Goal: Find specific page/section: Find specific page/section

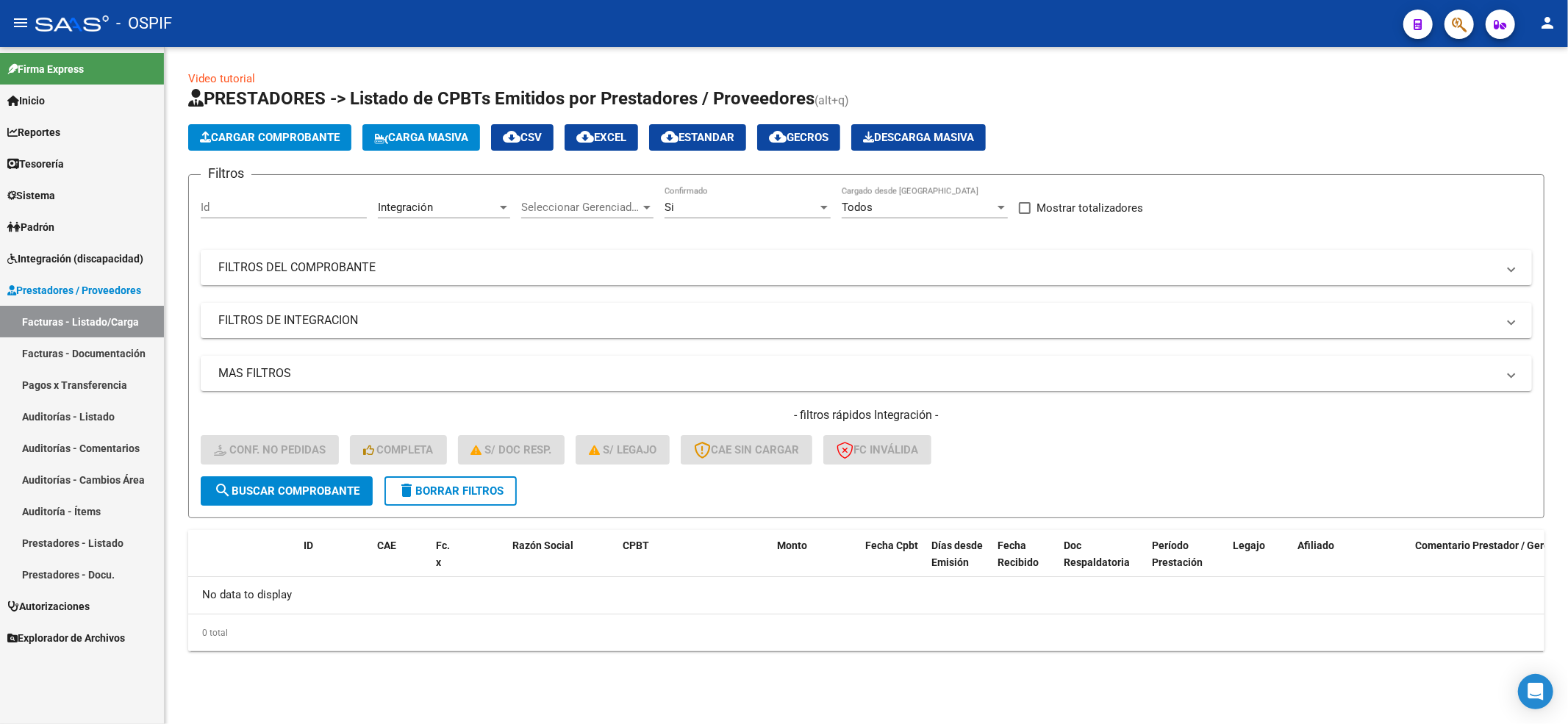
click at [445, 496] on span "delete Borrar Filtros" at bounding box center [451, 491] width 106 height 13
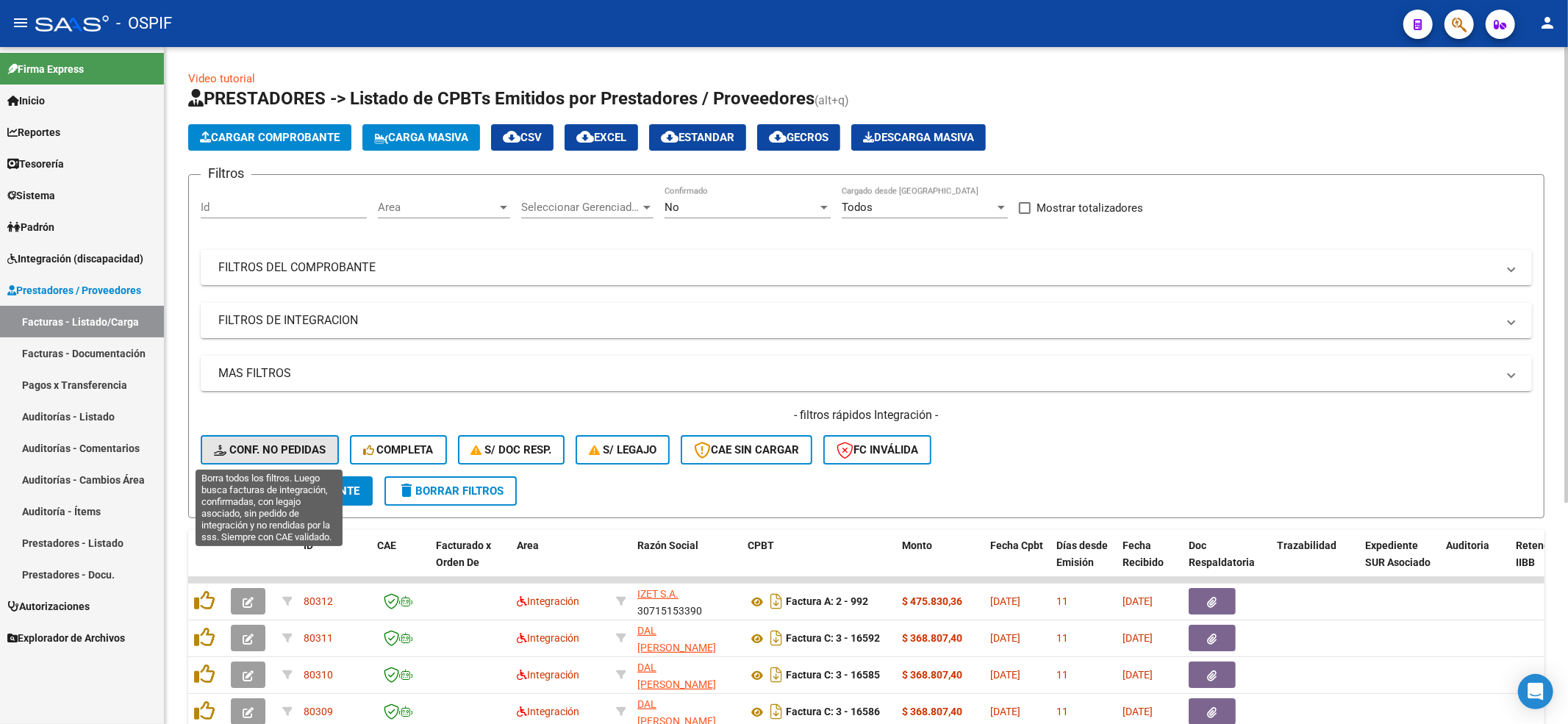
drag, startPoint x: 312, startPoint y: 443, endPoint x: 308, endPoint y: 354, distance: 89.1
click at [311, 444] on span "Conf. no pedidas" at bounding box center [269, 450] width 112 height 13
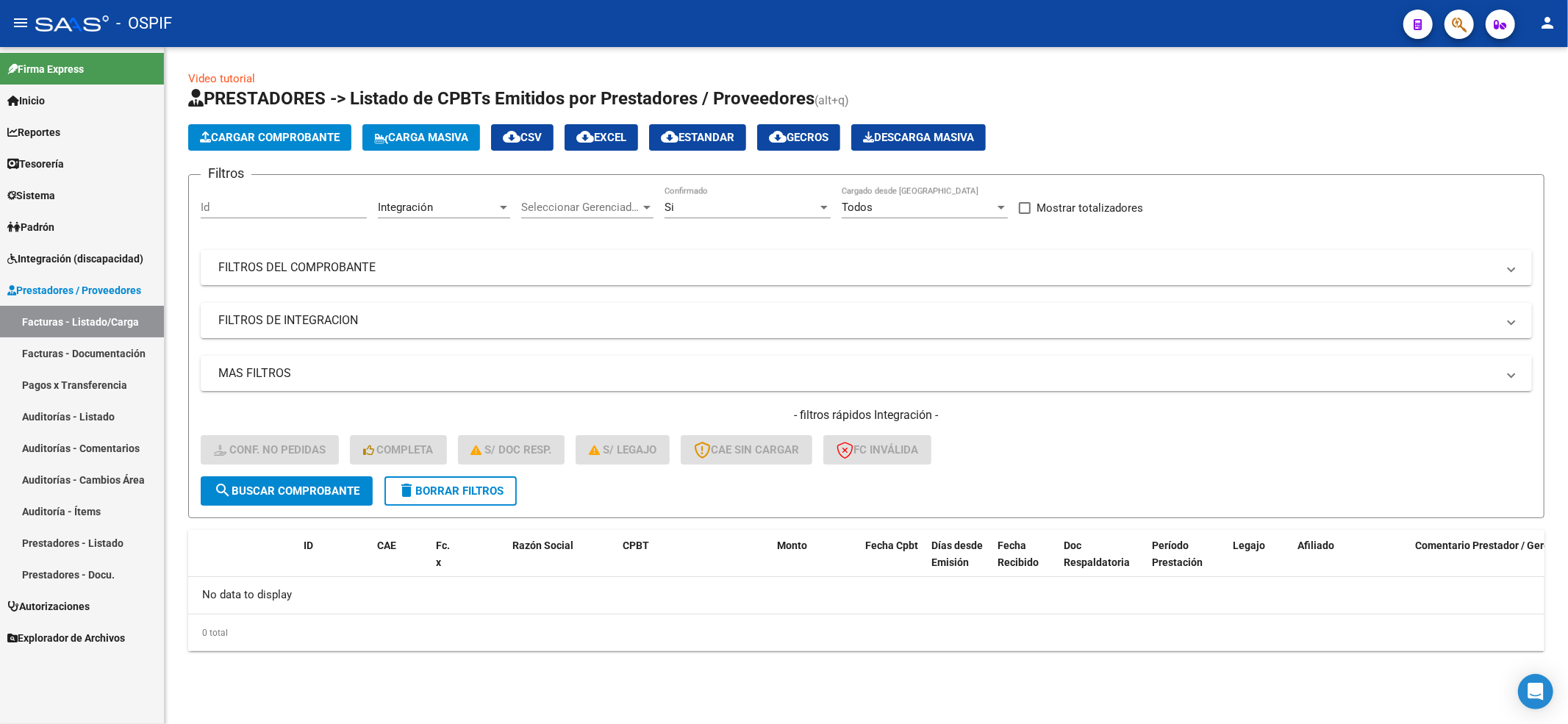
click at [386, 491] on button "delete Borrar Filtros" at bounding box center [451, 491] width 132 height 30
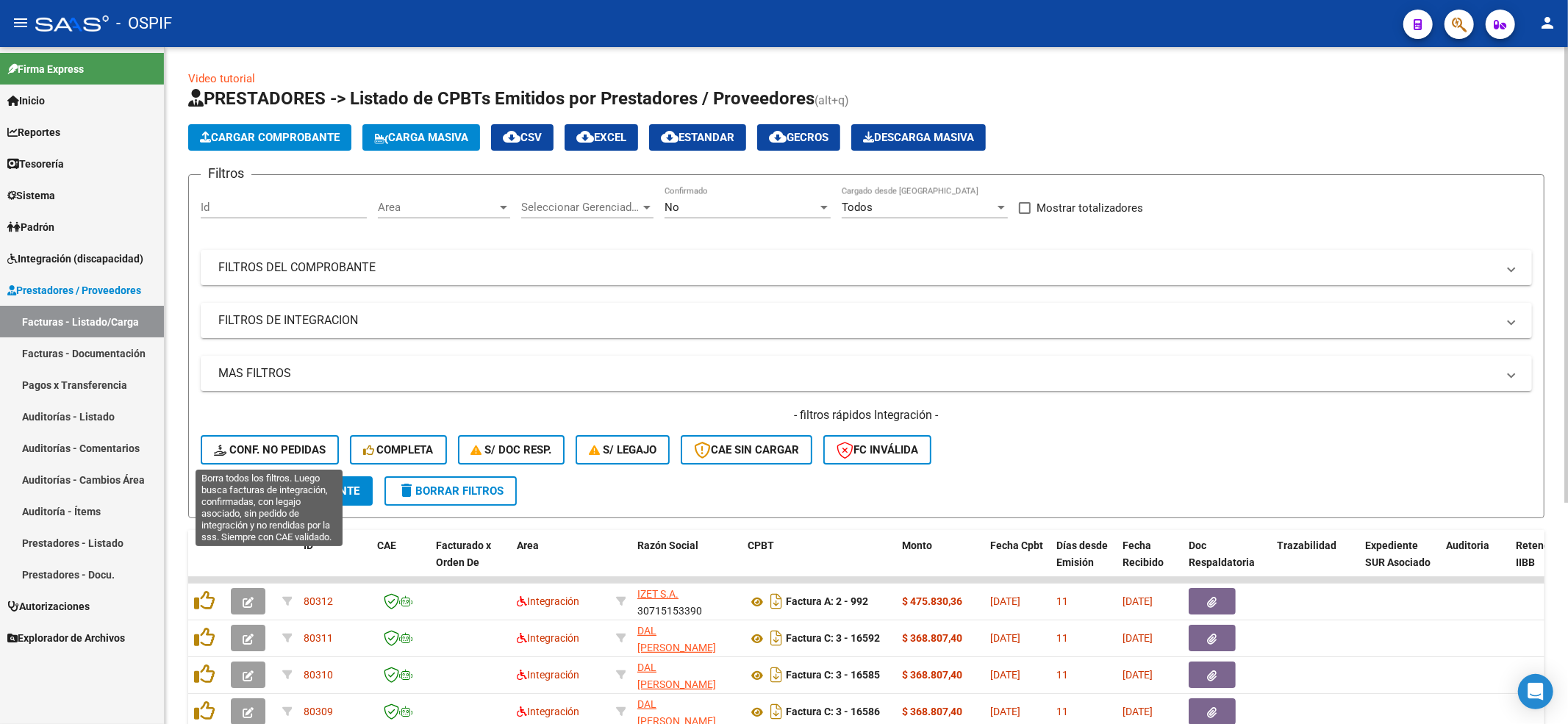
click at [285, 455] on span "Conf. no pedidas" at bounding box center [269, 450] width 112 height 13
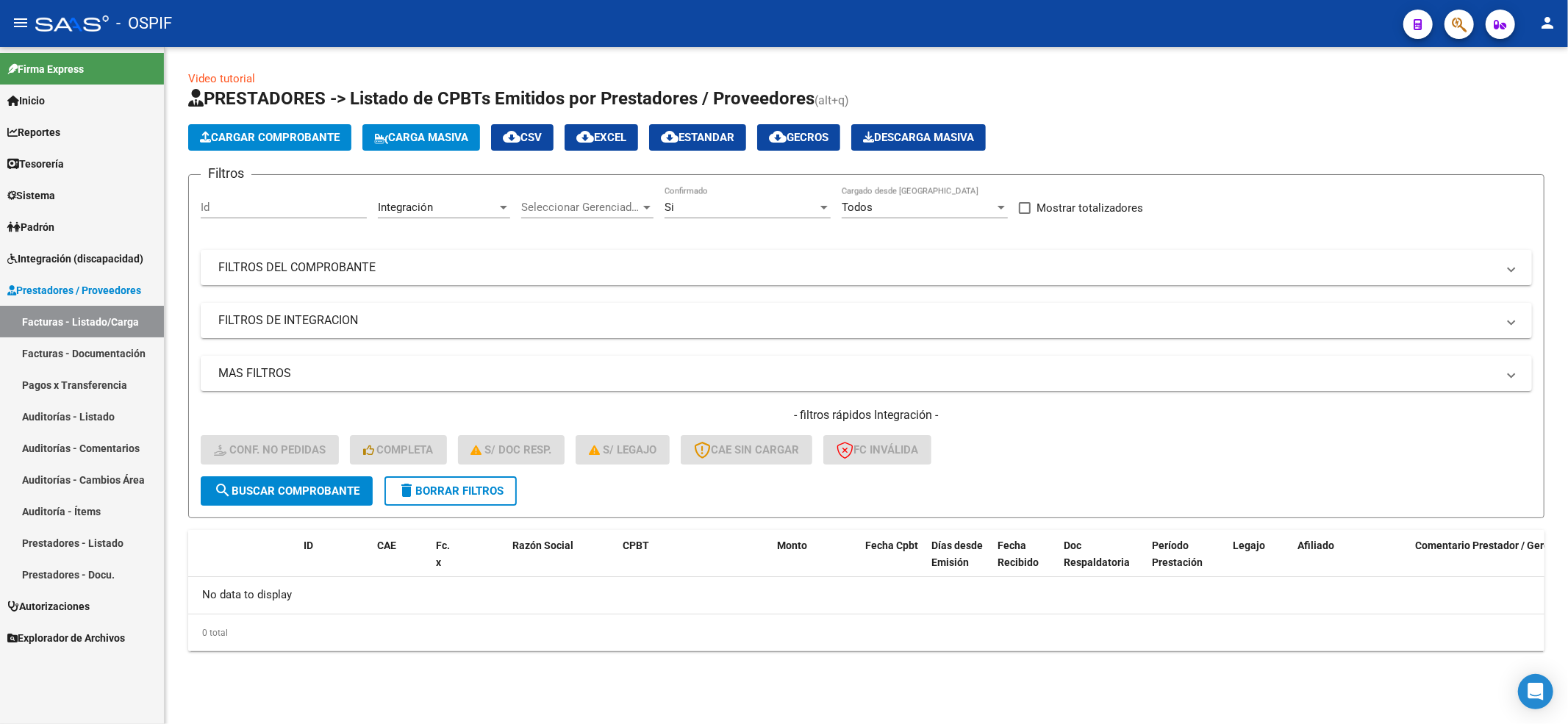
click at [447, 489] on span "delete Borrar Filtros" at bounding box center [451, 491] width 106 height 13
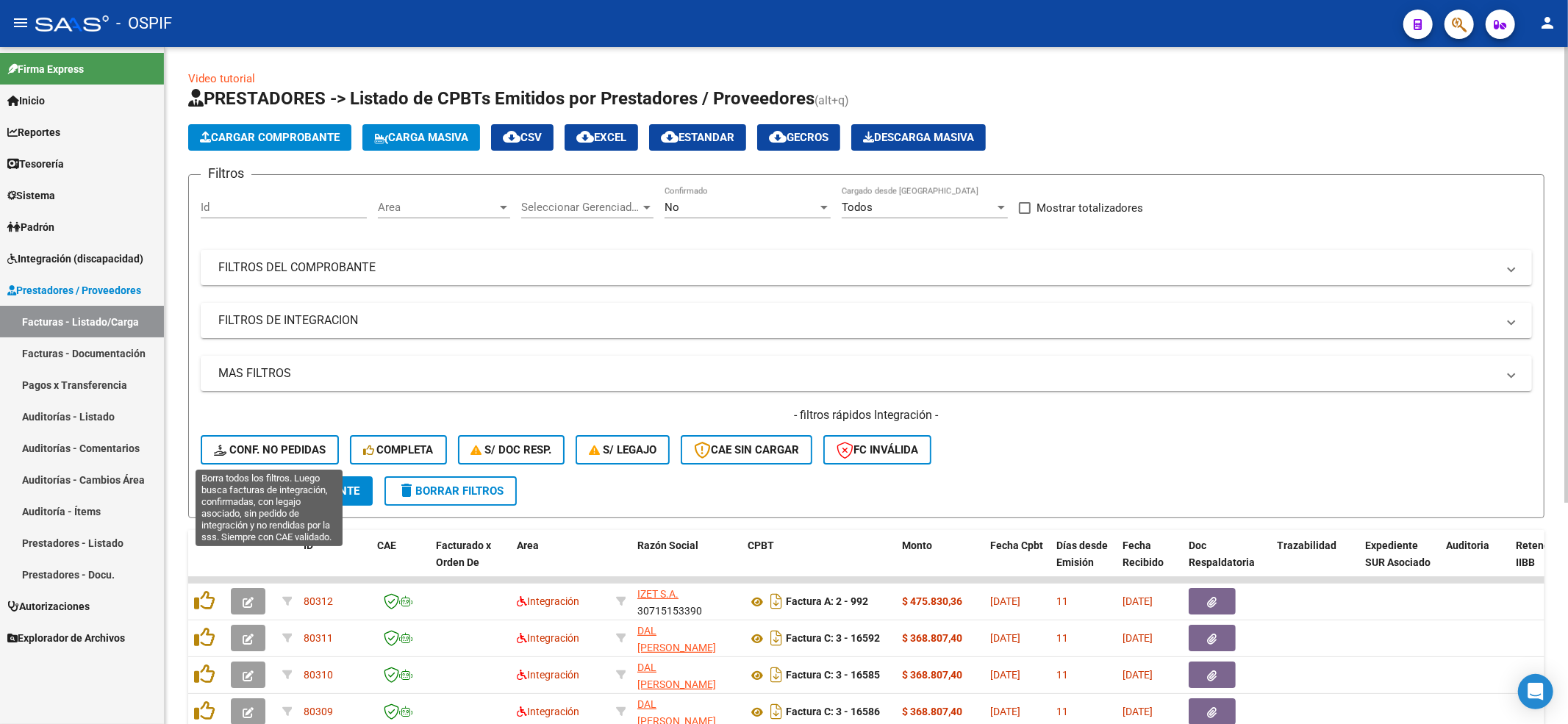
click at [262, 462] on button "Conf. no pedidas" at bounding box center [269, 450] width 139 height 30
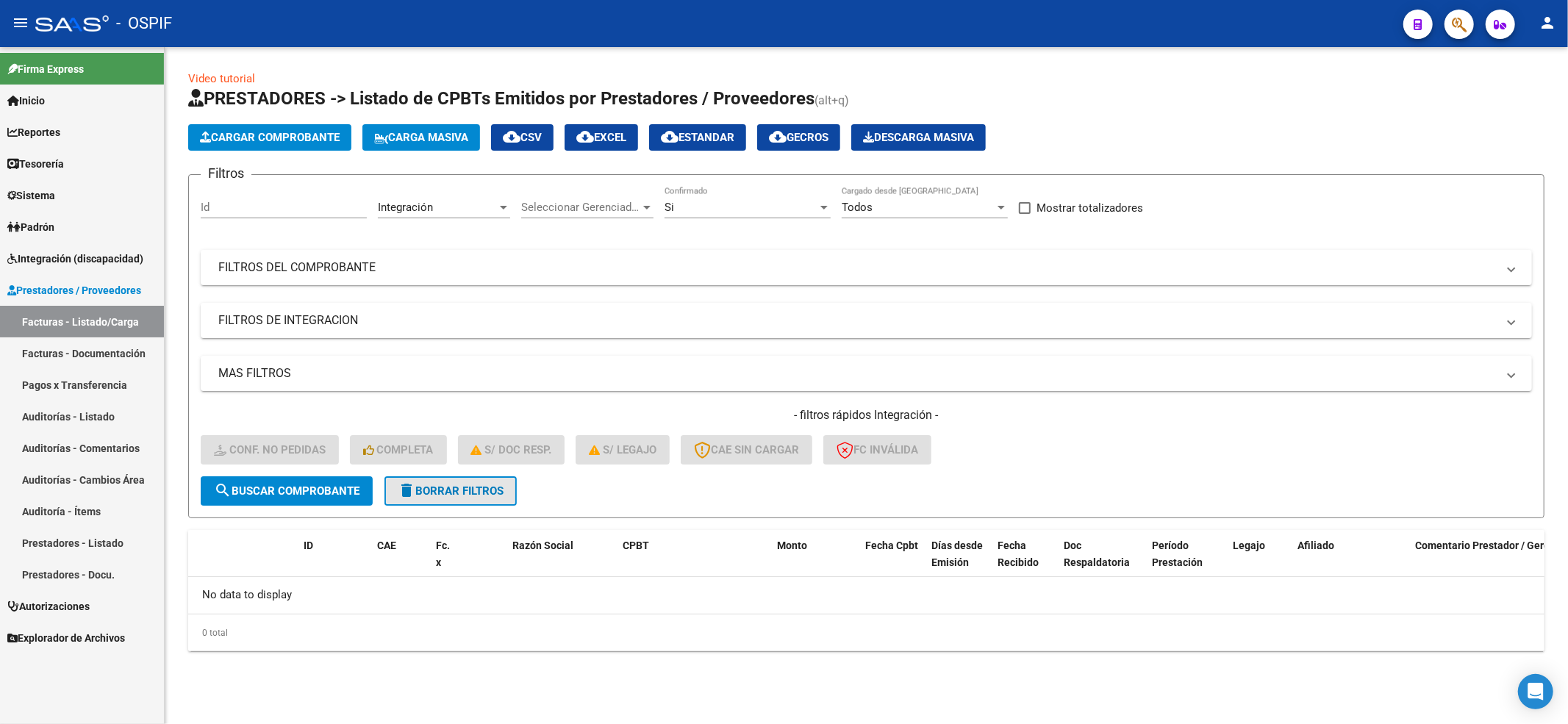
drag, startPoint x: 514, startPoint y: 485, endPoint x: 493, endPoint y: 489, distance: 21.4
click at [493, 489] on button "delete Borrar Filtros" at bounding box center [451, 491] width 132 height 30
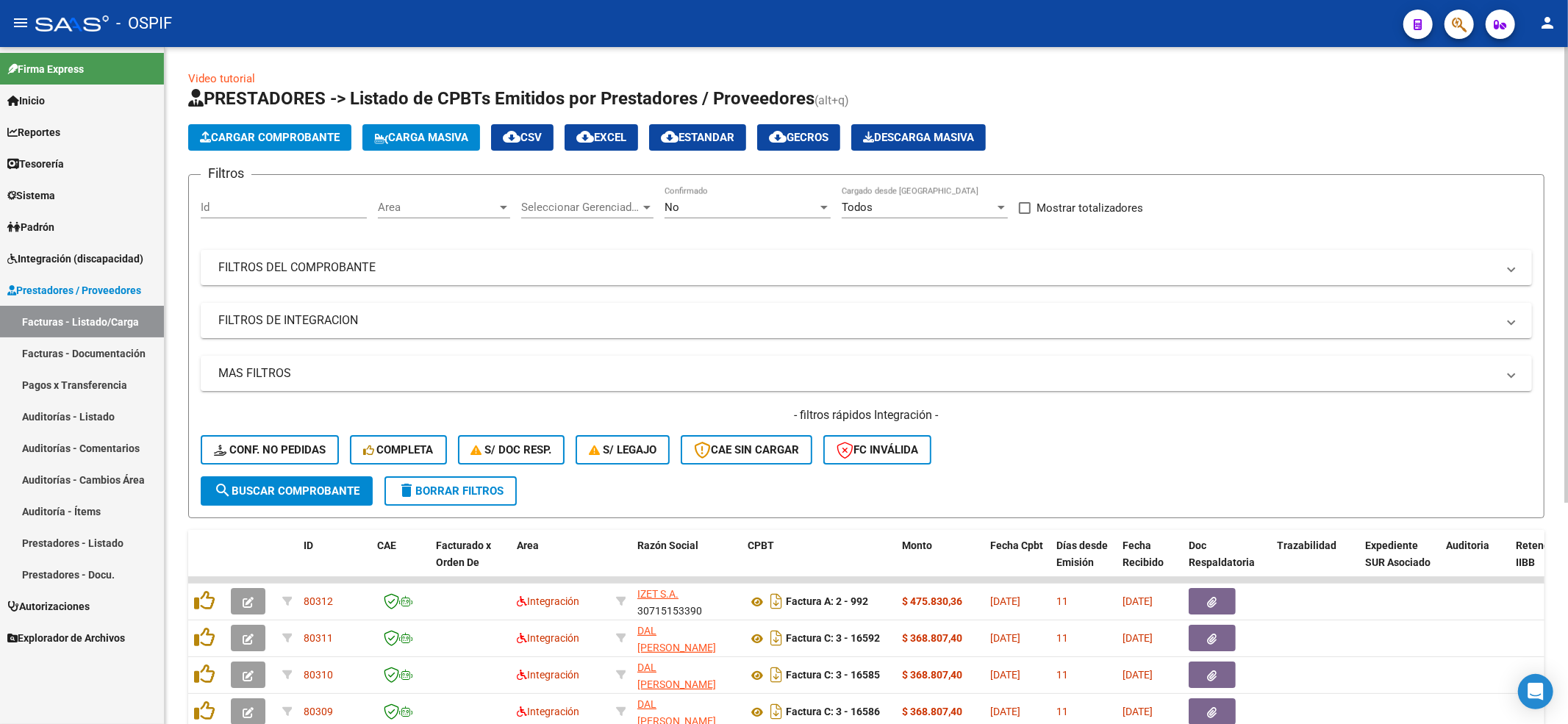
click at [231, 430] on div "- filtros rápidos Integración - Conf. no pedidas Completa S/ Doc Resp. S/ legaj…" at bounding box center [866, 441] width 1331 height 69
click at [231, 430] on div "- filtros rápidos Integración - Conf. no pedidas Completa S/ Doc Resp. S/ legaj…" at bounding box center [866, 441] width 1331 height 69
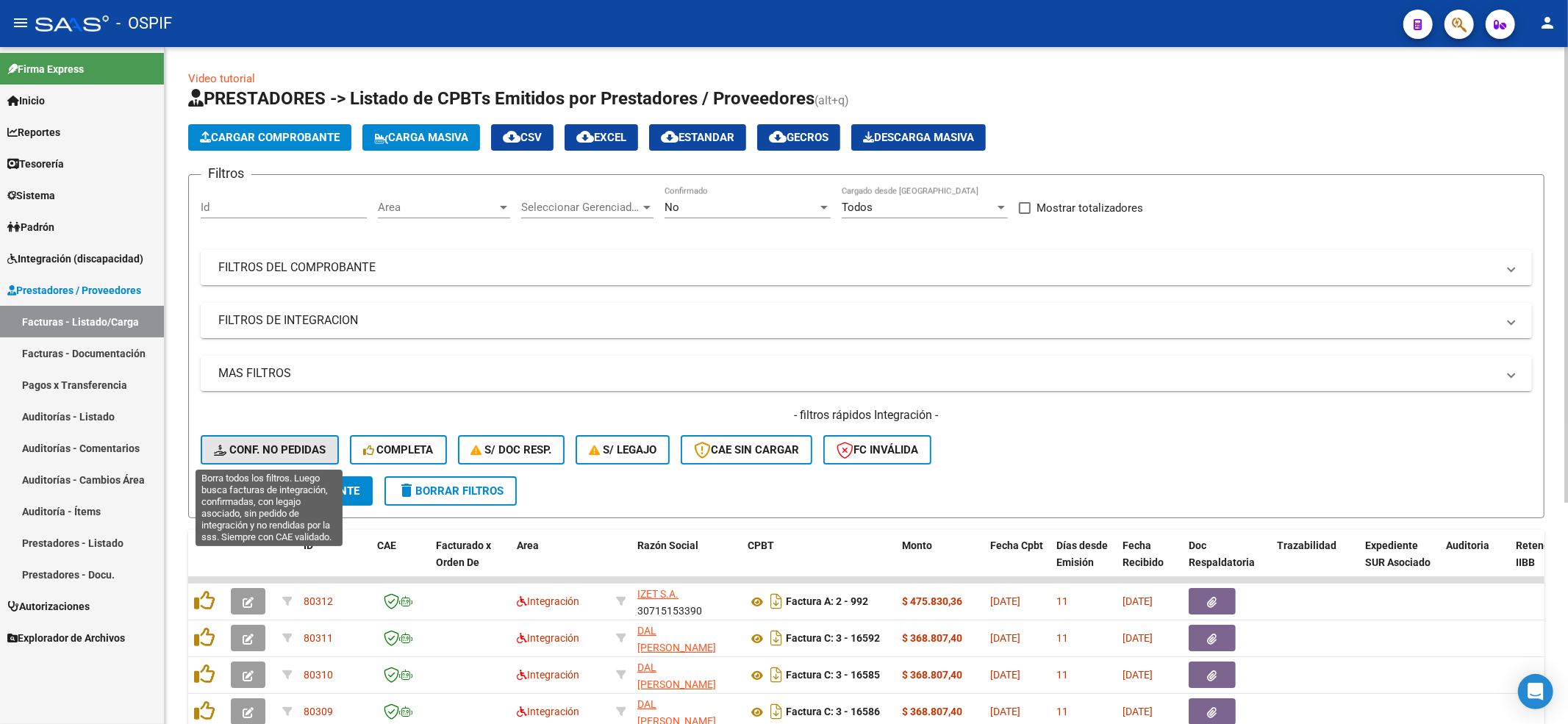
click at [231, 444] on span "Conf. no pedidas" at bounding box center [269, 450] width 112 height 13
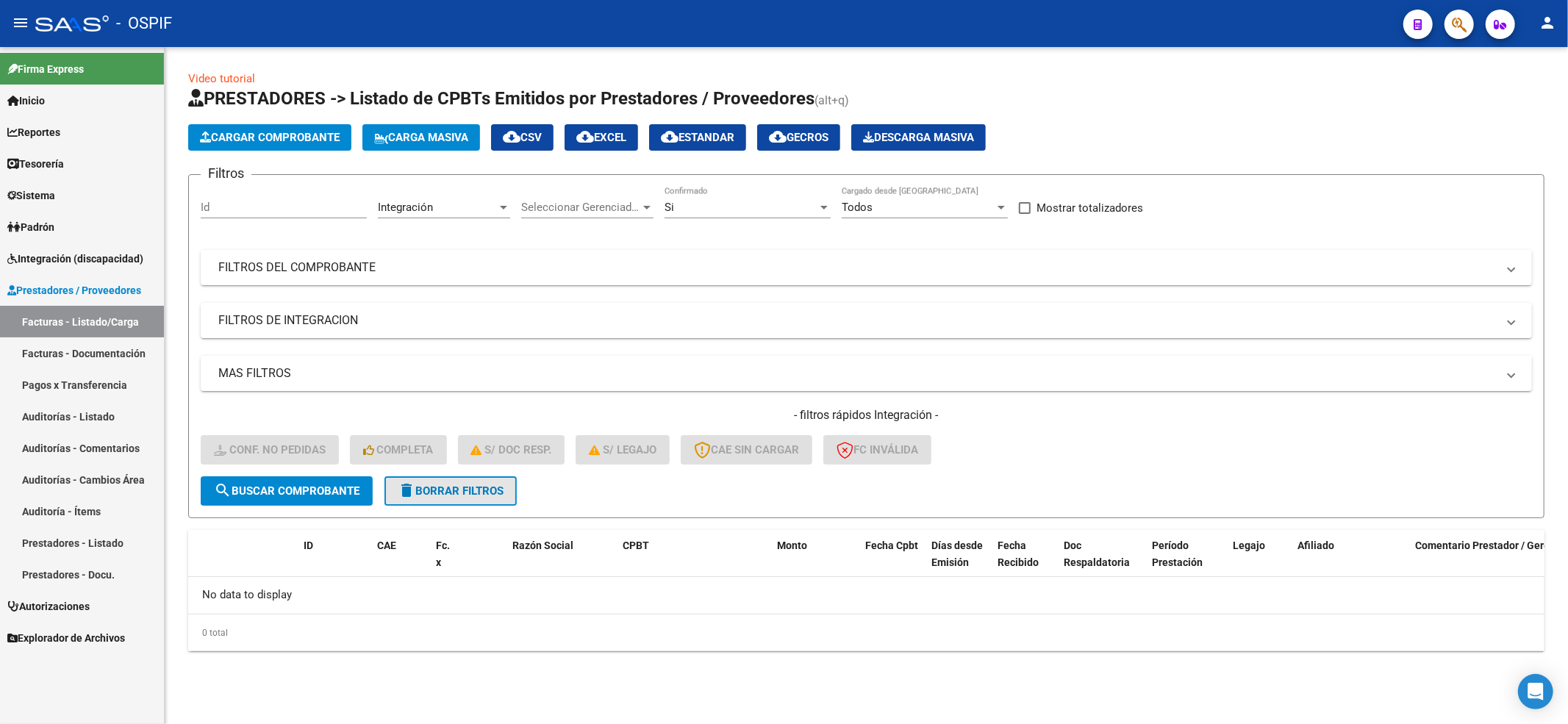
click at [503, 495] on span "delete Borrar Filtros" at bounding box center [451, 491] width 106 height 13
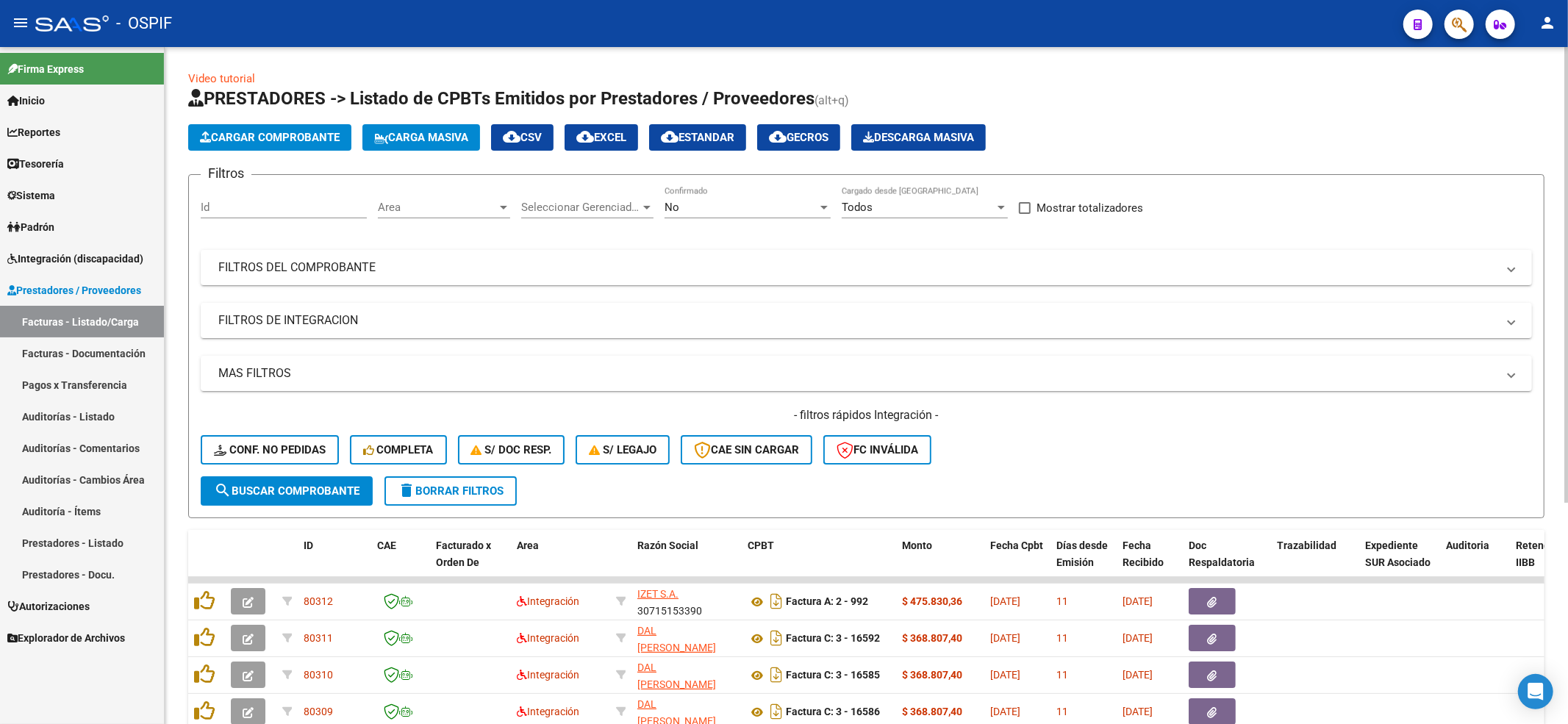
drag, startPoint x: 289, startPoint y: 427, endPoint x: 285, endPoint y: 439, distance: 12.6
click at [289, 428] on div "- filtros rápidos Integración - Conf. no pedidas Completa S/ Doc Resp. S/ legaj…" at bounding box center [866, 441] width 1331 height 69
click at [285, 439] on button "Conf. no pedidas" at bounding box center [269, 450] width 139 height 30
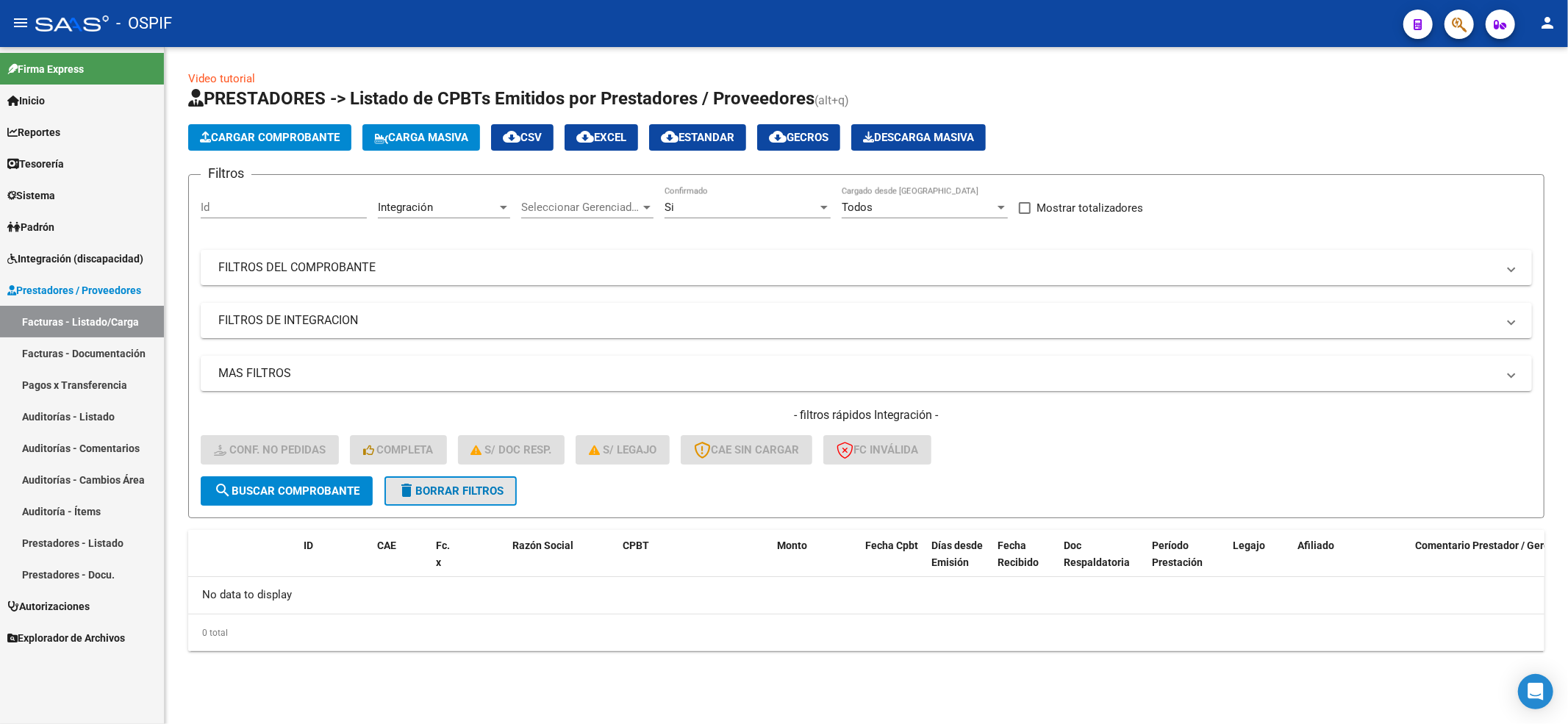
drag, startPoint x: 442, startPoint y: 490, endPoint x: 442, endPoint y: 498, distance: 8.0
click at [442, 498] on button "delete Borrar Filtros" at bounding box center [451, 491] width 132 height 30
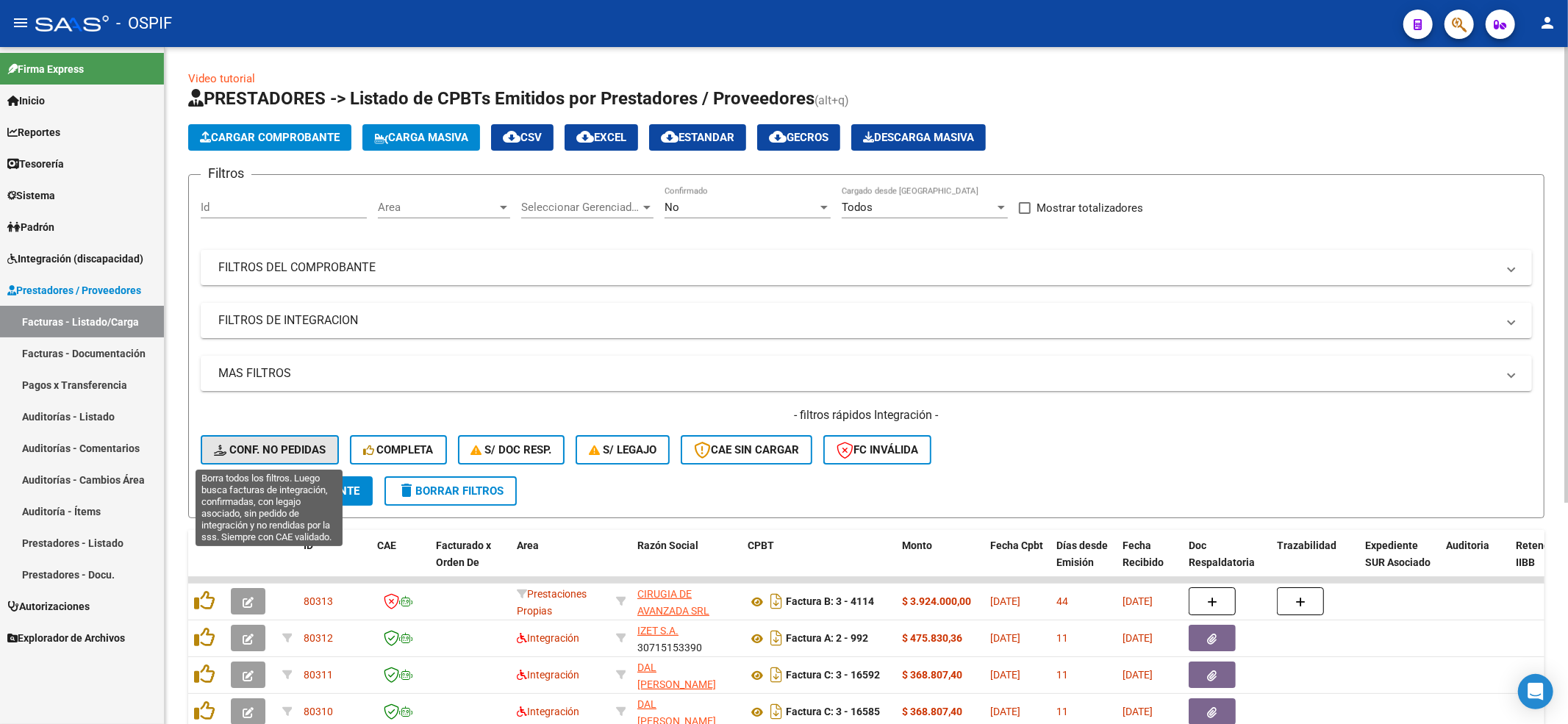
click at [262, 456] on span "Conf. no pedidas" at bounding box center [269, 450] width 112 height 13
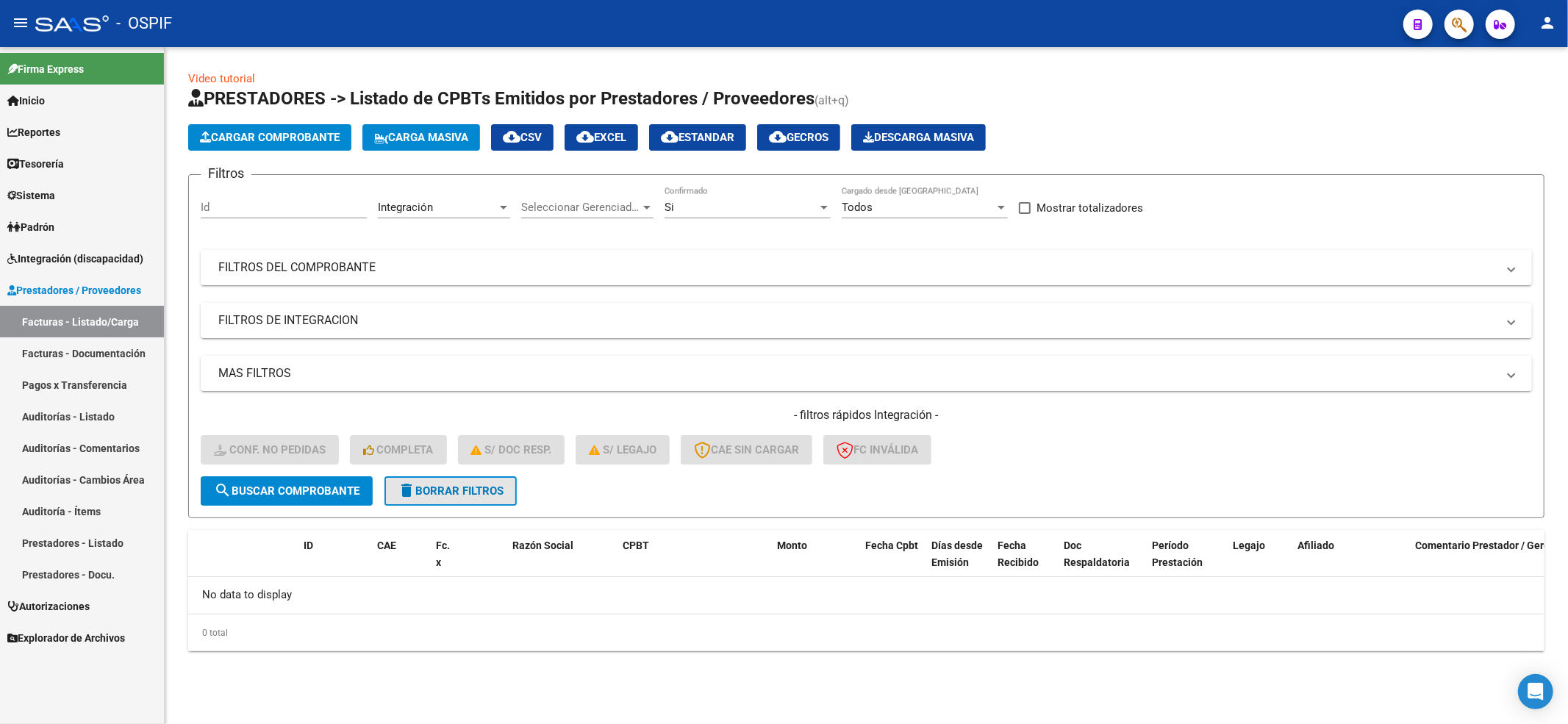
click at [460, 498] on button "delete Borrar Filtros" at bounding box center [451, 491] width 132 height 30
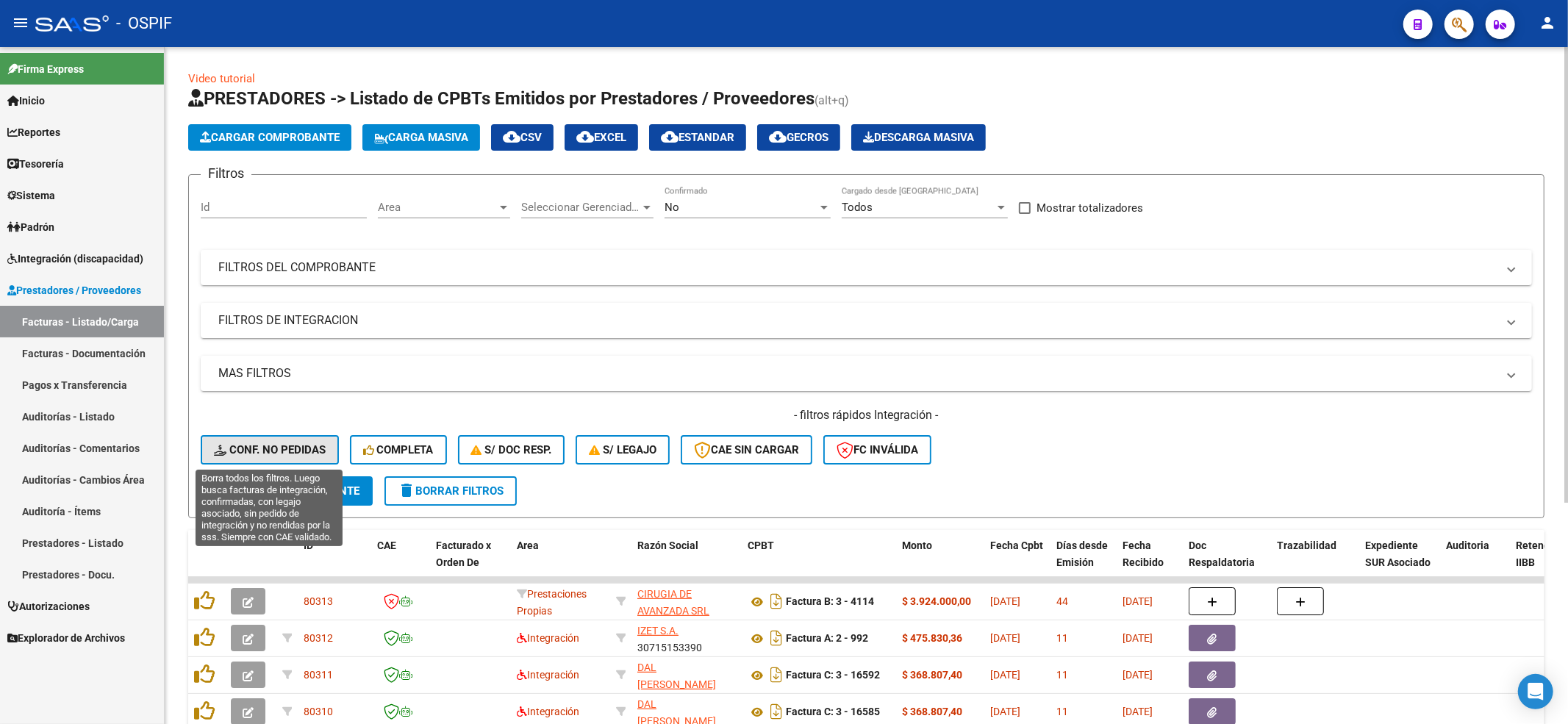
click at [277, 439] on button "Conf. no pedidas" at bounding box center [269, 450] width 139 height 30
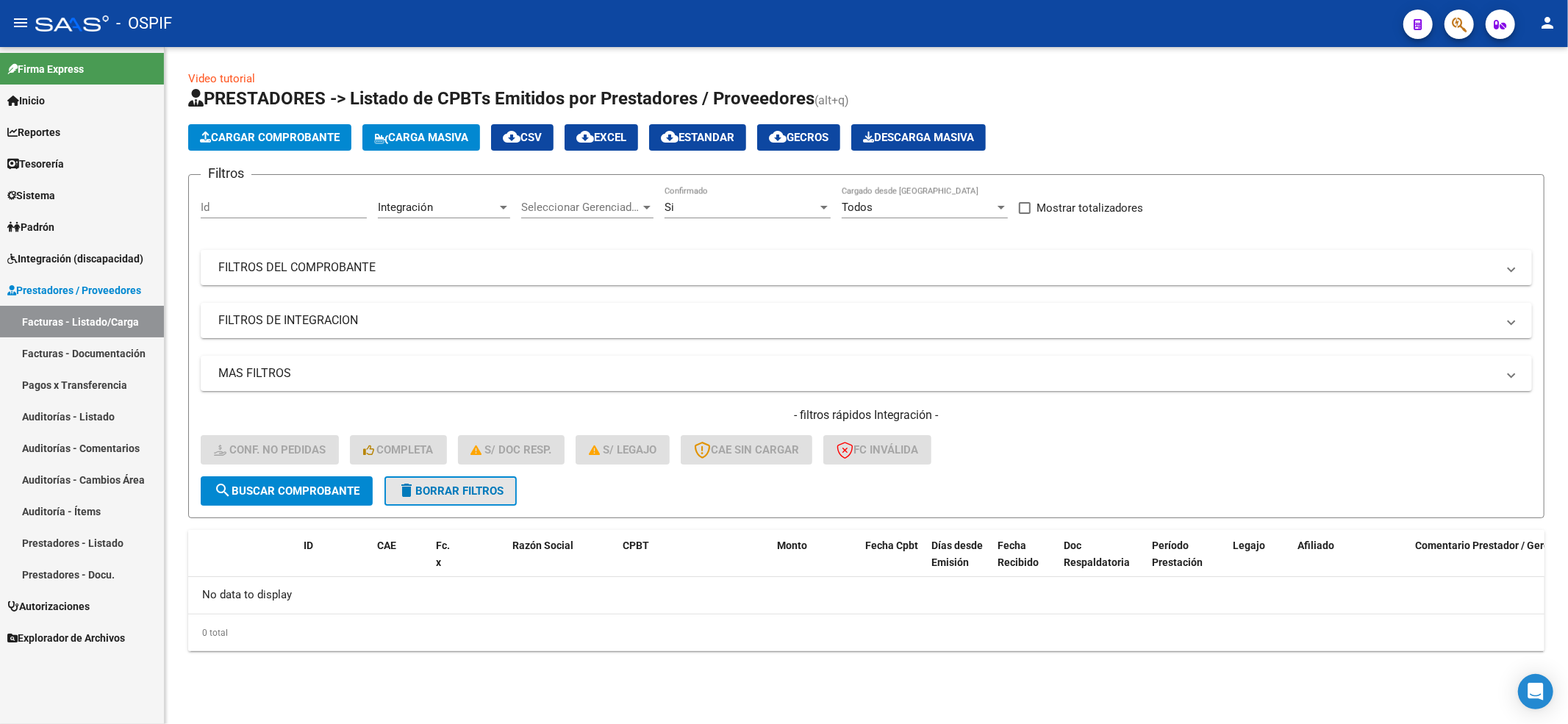
click at [513, 491] on button "delete Borrar Filtros" at bounding box center [451, 491] width 132 height 30
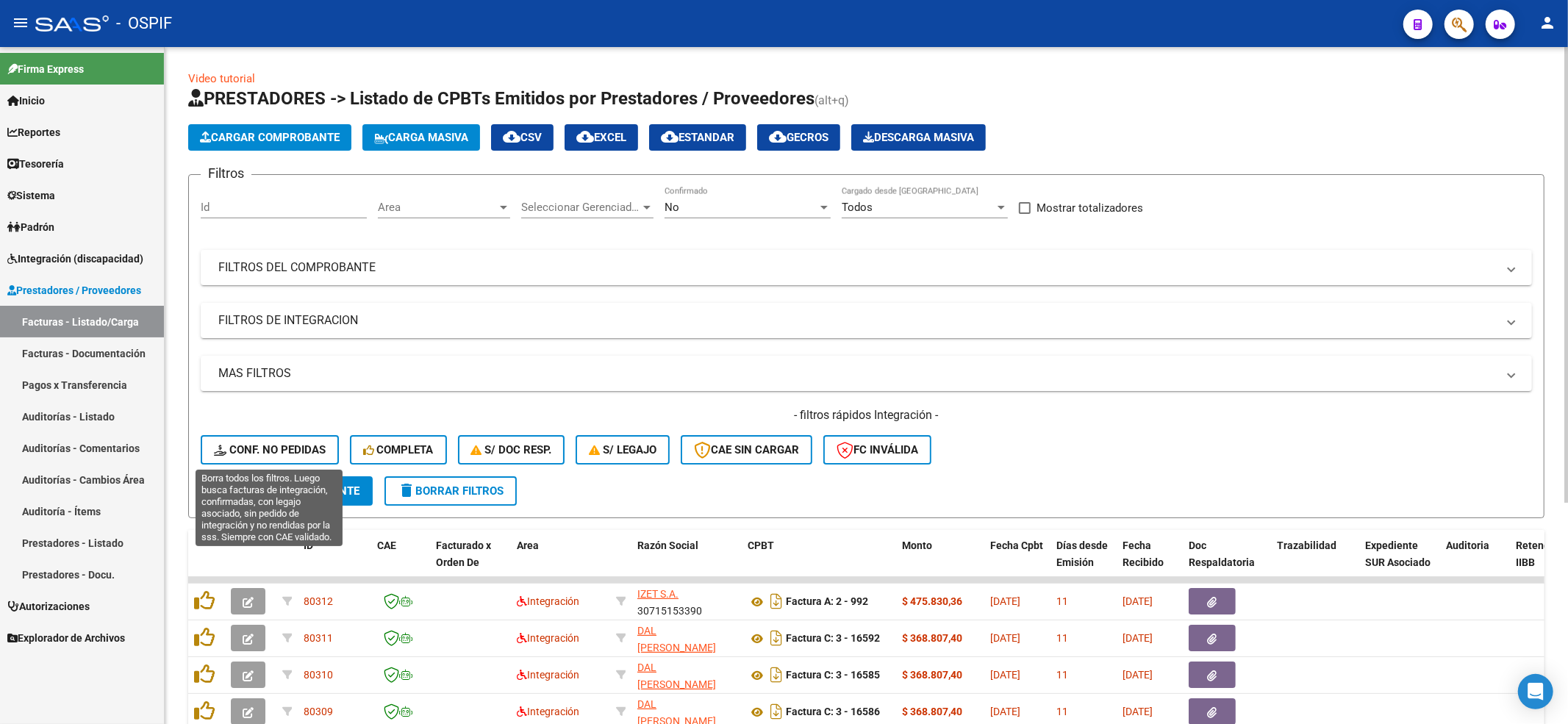
click at [286, 444] on span "Conf. no pedidas" at bounding box center [269, 450] width 112 height 13
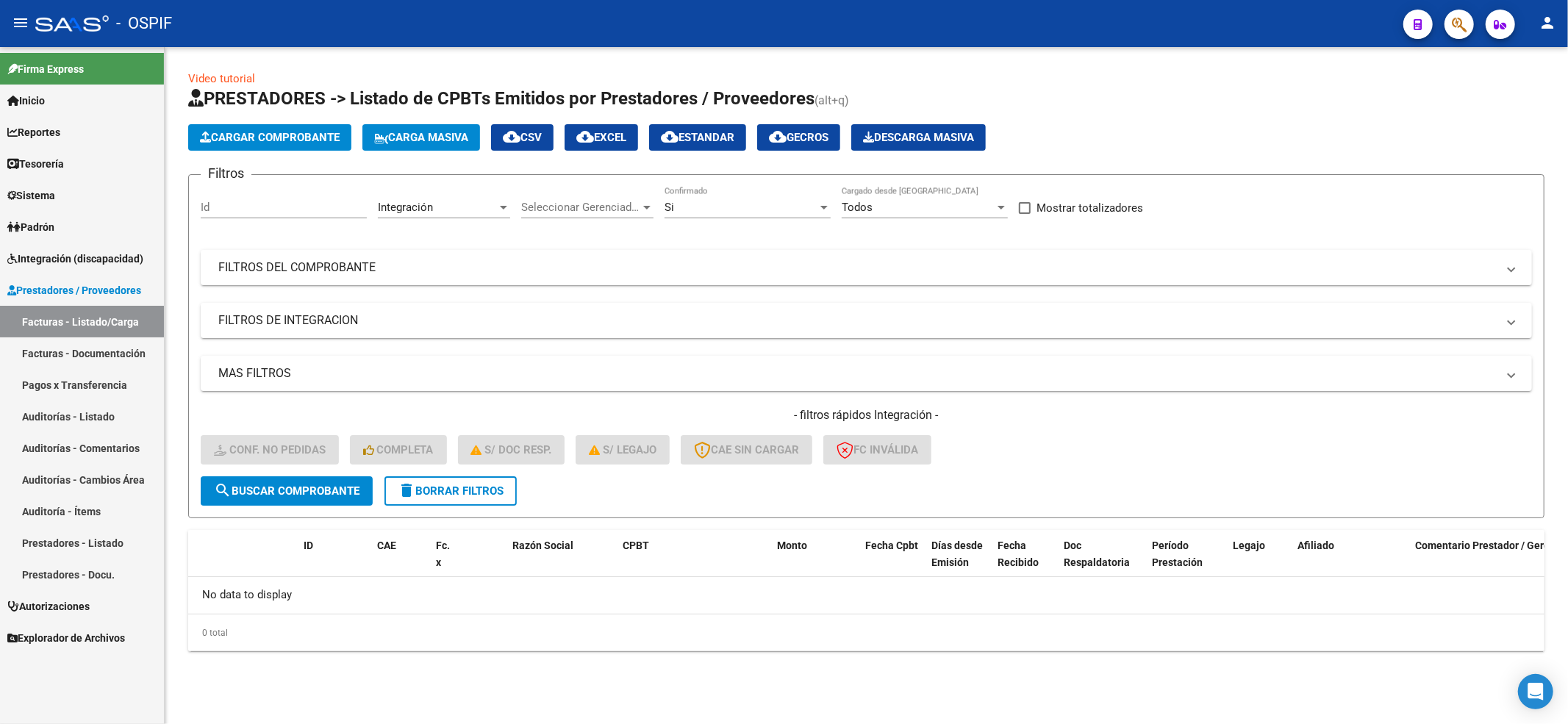
click at [441, 504] on button "delete Borrar Filtros" at bounding box center [451, 491] width 132 height 30
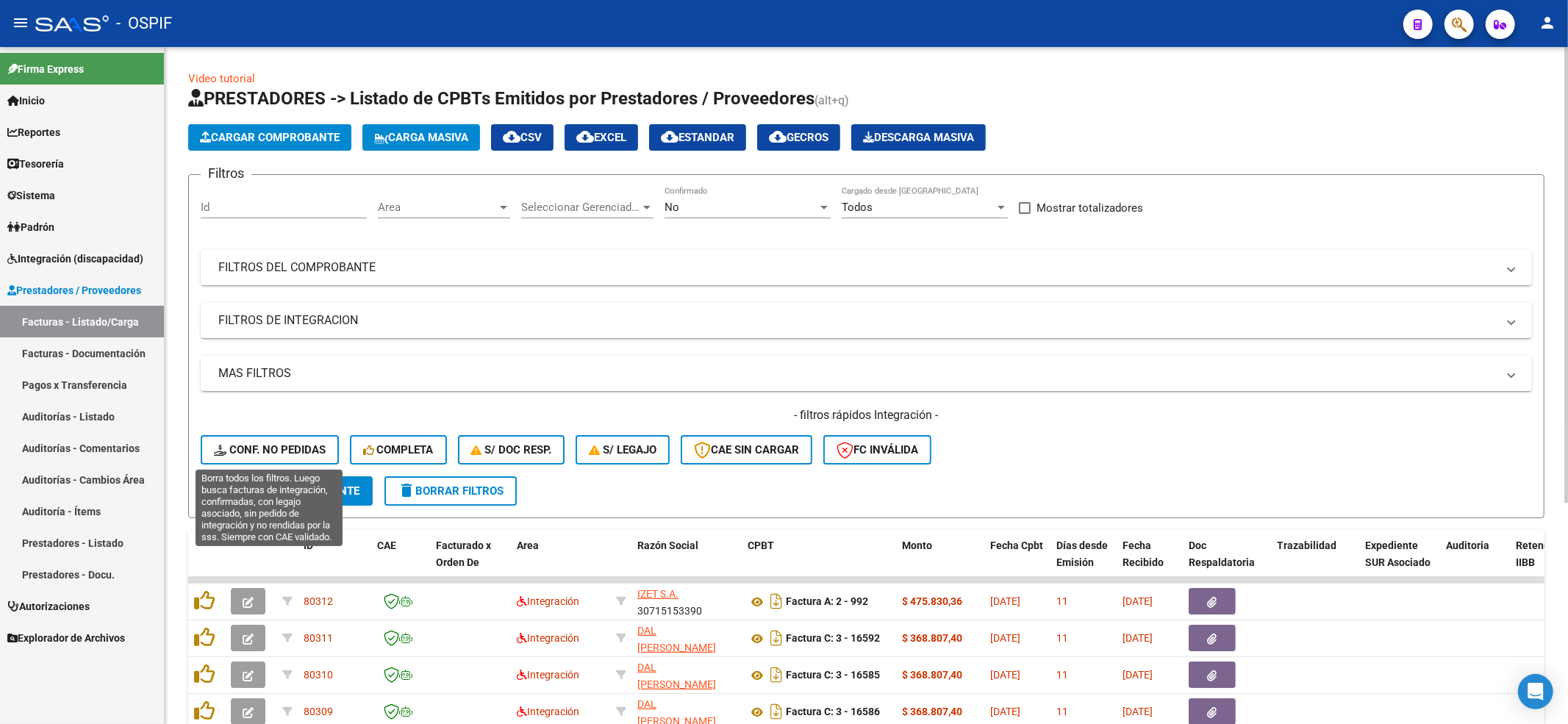
click at [256, 451] on span "Conf. no pedidas" at bounding box center [269, 450] width 112 height 13
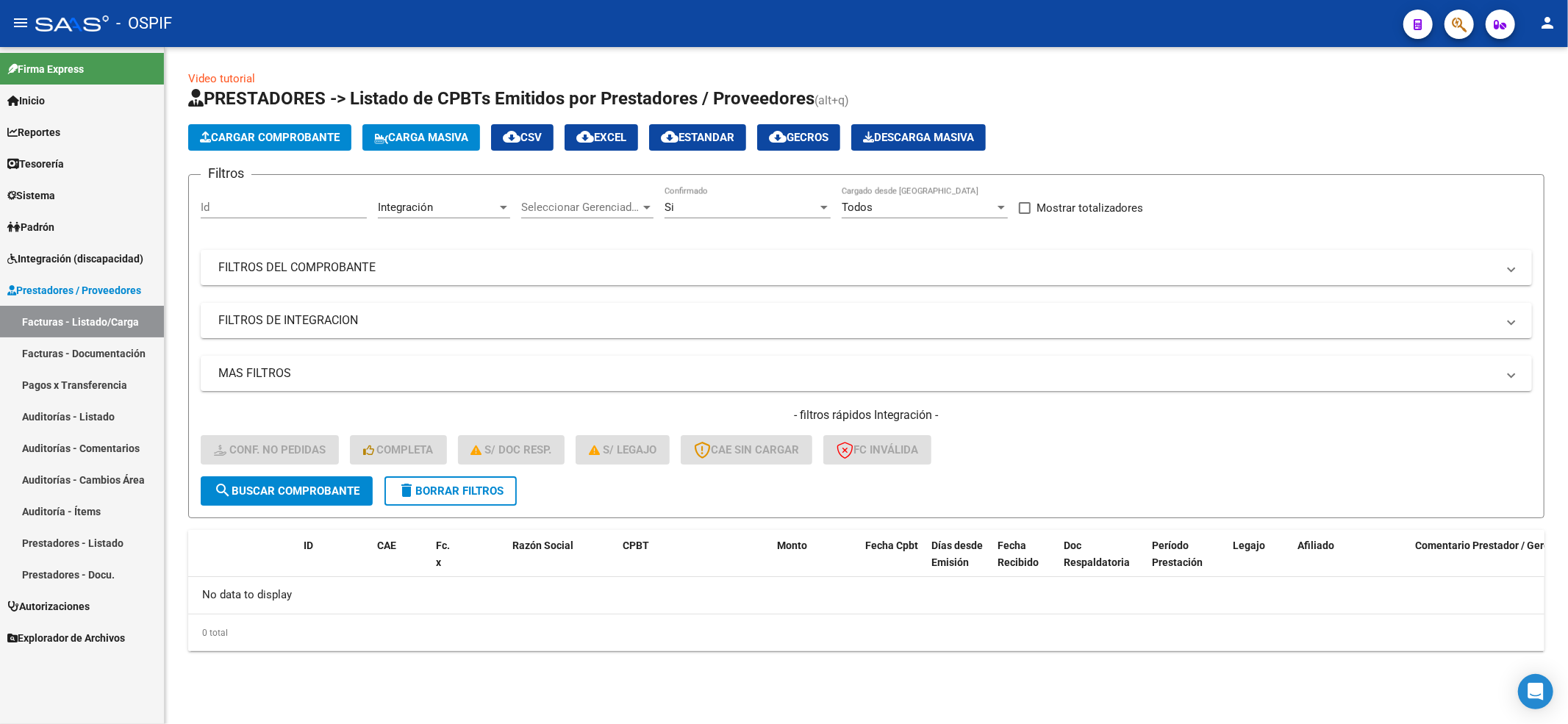
click at [473, 505] on form "Filtros Id Integración Area Seleccionar Gerenciador Seleccionar Gerenciador Si …" at bounding box center [866, 346] width 1356 height 345
click at [473, 491] on span "delete Borrar Filtros" at bounding box center [451, 491] width 106 height 13
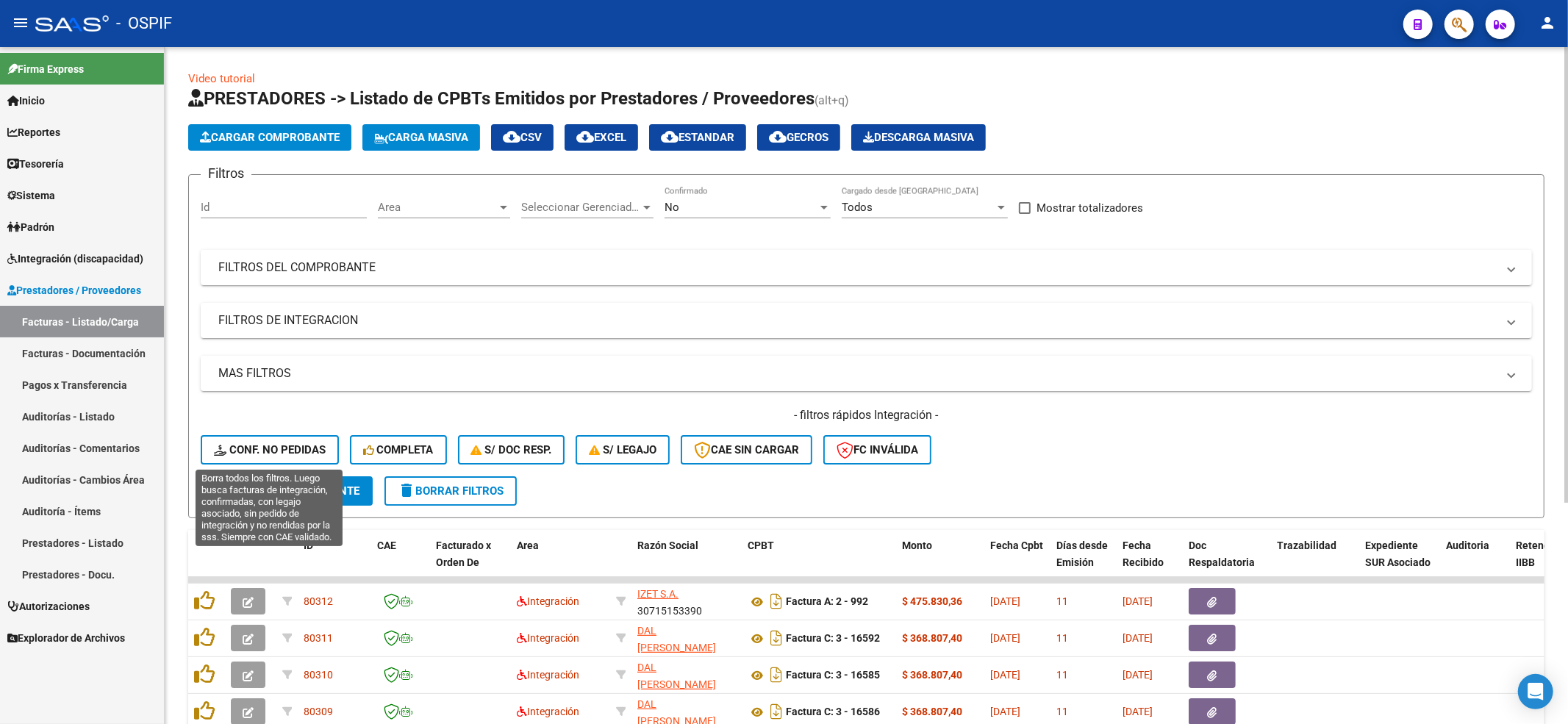
click at [253, 445] on span "Conf. no pedidas" at bounding box center [269, 450] width 112 height 13
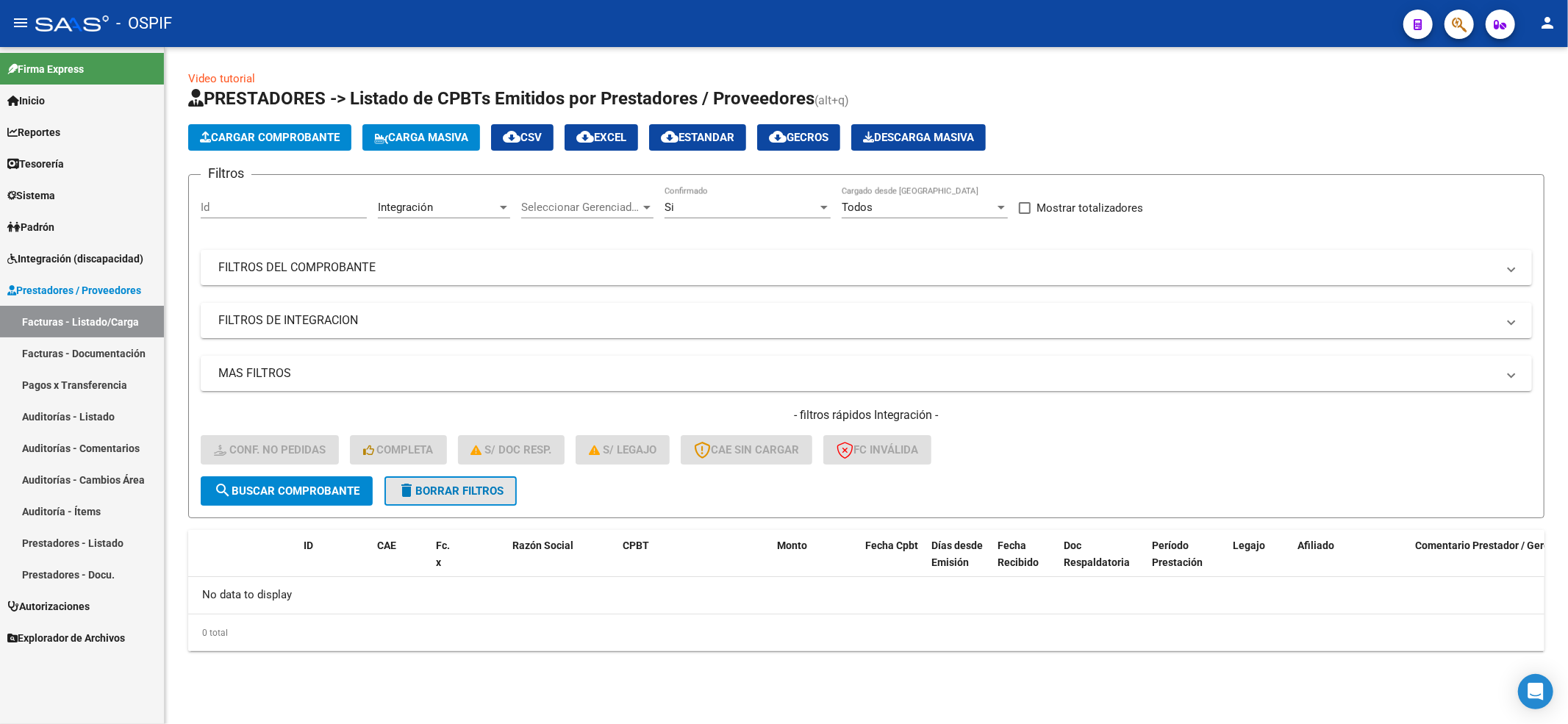
click at [462, 491] on span "delete Borrar Filtros" at bounding box center [451, 491] width 106 height 13
